Goal: Find specific page/section: Find specific page/section

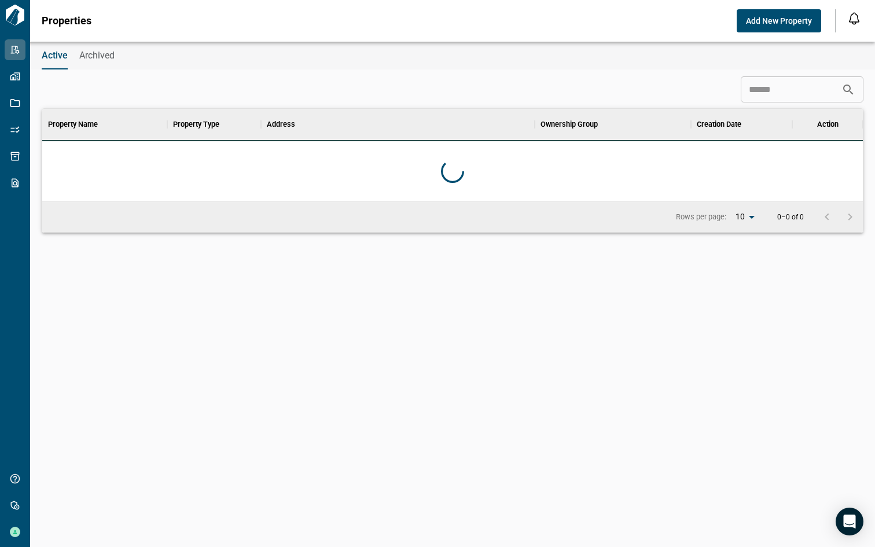
scroll to position [83, 816]
click at [768, 91] on input at bounding box center [791, 89] width 101 height 23
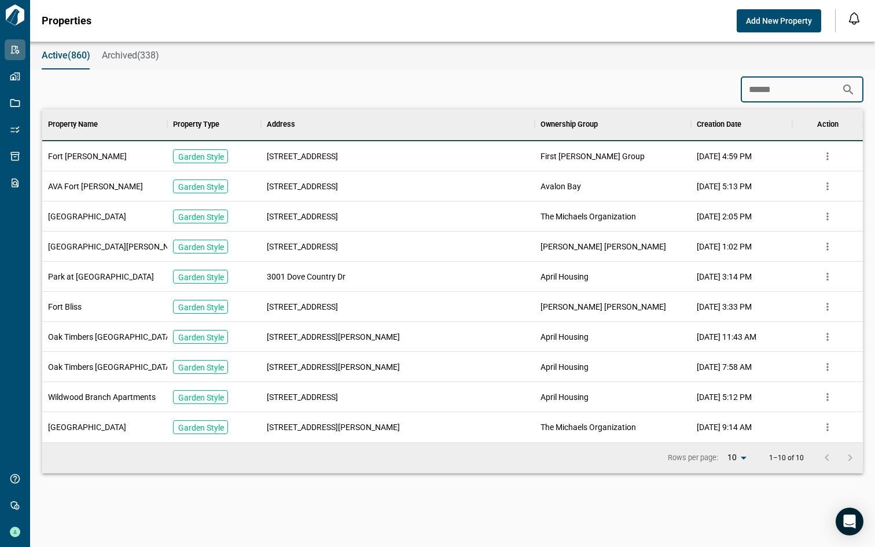
type input "*******"
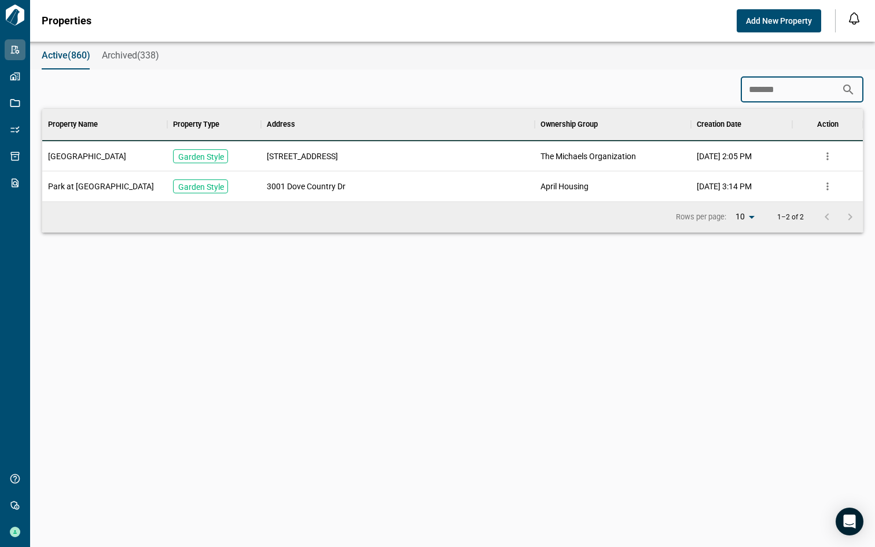
scroll to position [83, 816]
click at [655, 156] on div "The Michaels Organization" at bounding box center [613, 156] width 156 height 30
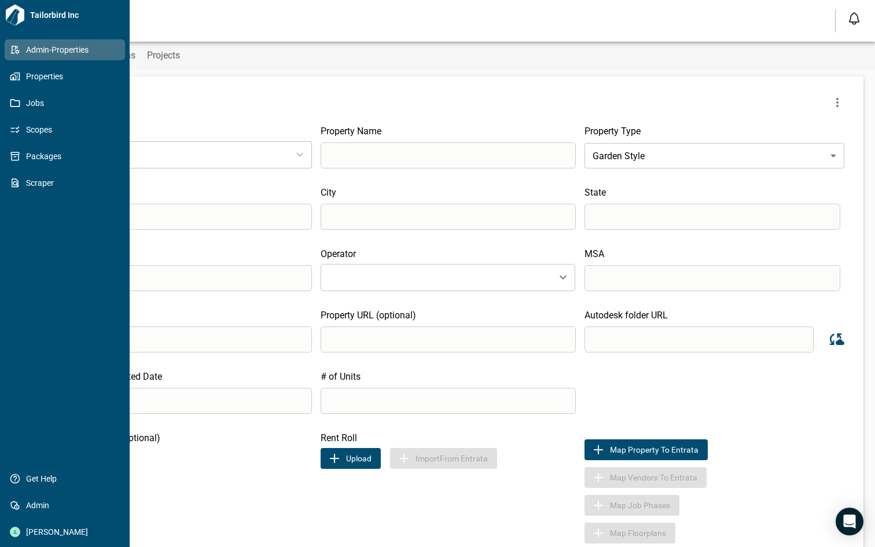
type input "*"
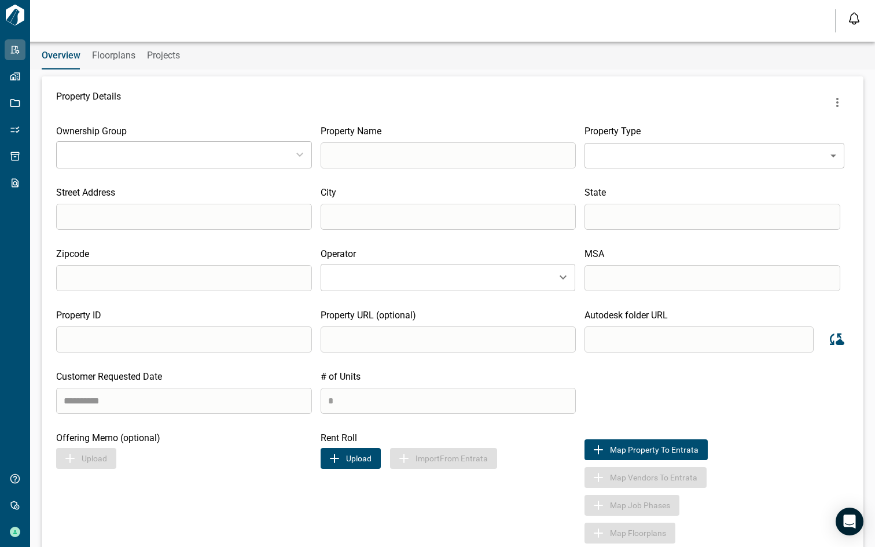
click at [209, 97] on div "Property Details" at bounding box center [452, 102] width 793 height 23
